Goal: Transaction & Acquisition: Subscribe to service/newsletter

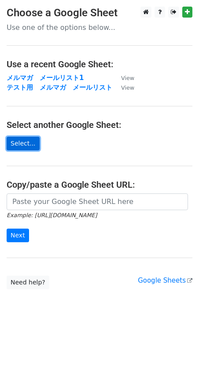
click at [26, 146] on link "Select..." at bounding box center [23, 144] width 33 height 14
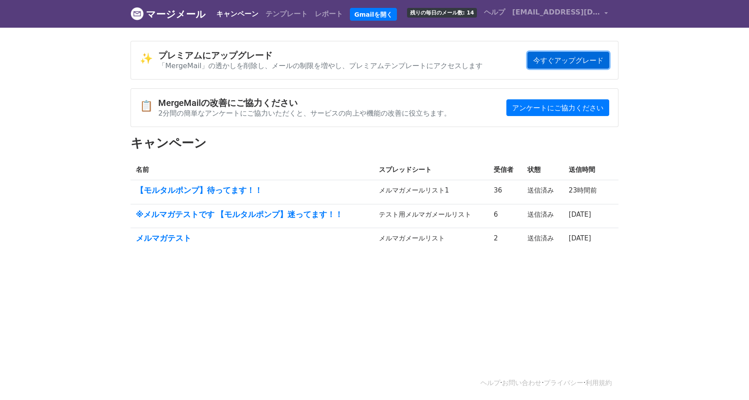
click at [600, 58] on font "今すぐアップグレード" at bounding box center [569, 60] width 70 height 8
click at [632, 40] on body "マージメール キャンペーン テンプレート レポート Gmailを開く 残りの毎日のメール数: 14 ヘルプ tamura-r@r-rental.co.jp ア…" at bounding box center [374, 147] width 749 height 294
click at [444, 10] on font "残りの毎日のメール数: 14" at bounding box center [442, 13] width 64 height 6
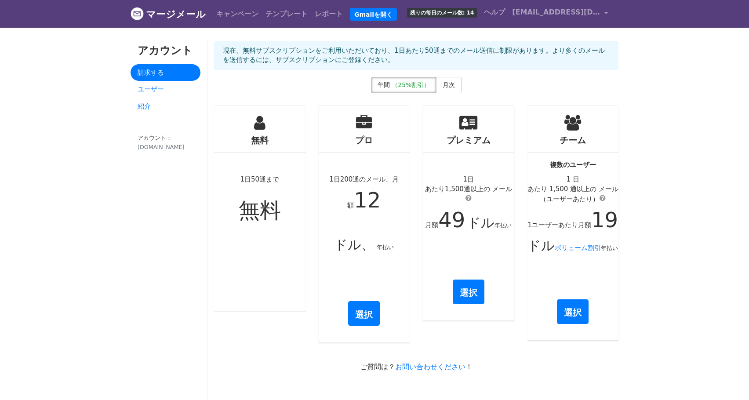
click at [177, 17] on font "マージメール" at bounding box center [176, 14] width 60 height 11
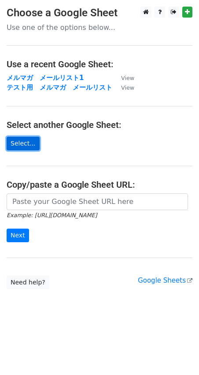
click at [26, 145] on link "Select..." at bounding box center [23, 144] width 33 height 14
click at [10, 145] on link "Select..." at bounding box center [23, 144] width 33 height 14
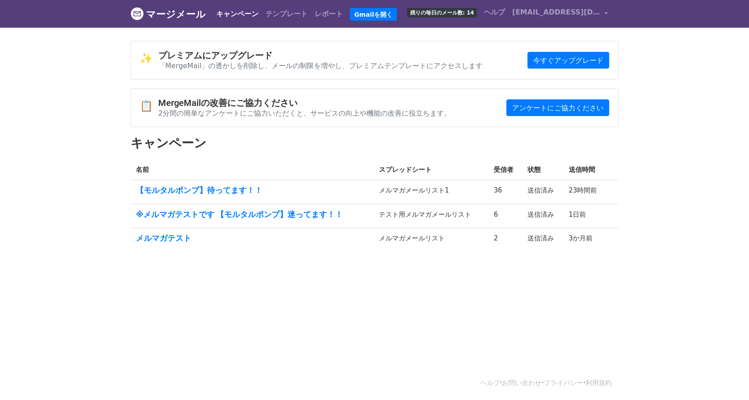
click at [475, 13] on font "残りの毎日のメール数: 14" at bounding box center [442, 13] width 64 height 6
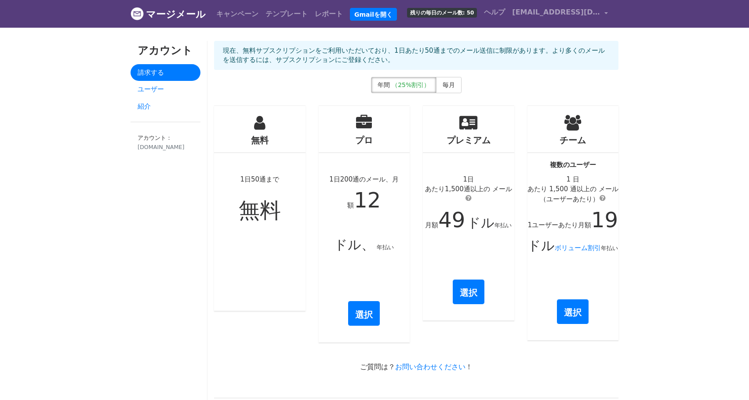
click at [187, 15] on font "マージメール" at bounding box center [176, 14] width 60 height 11
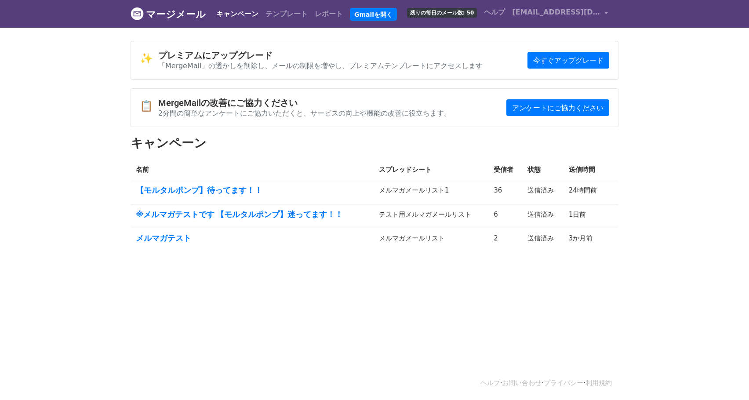
click at [154, 19] on font "マージメール" at bounding box center [176, 14] width 60 height 11
